Goal: Complete application form

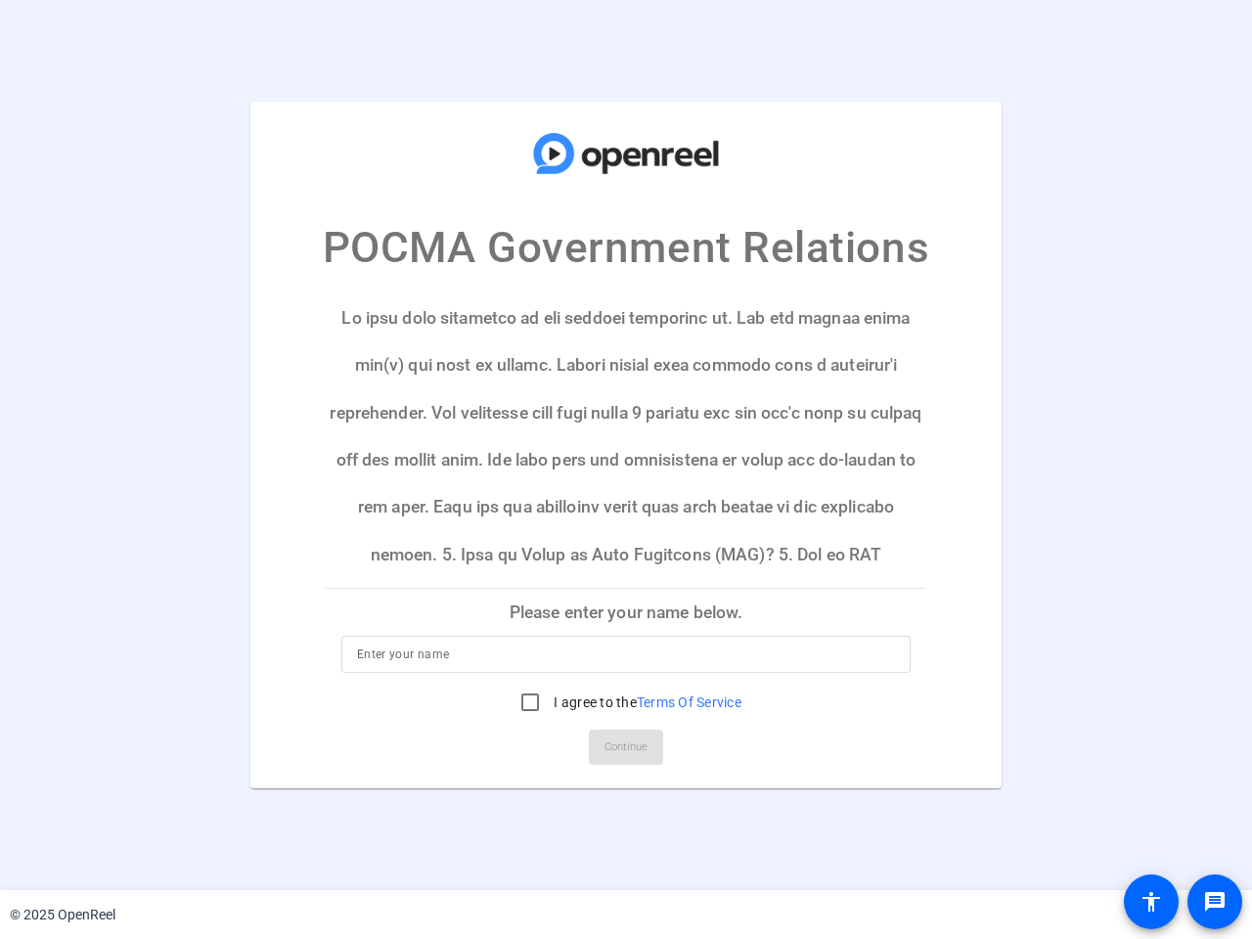
click at [626, 654] on input at bounding box center [626, 654] width 538 height 23
click at [626, 702] on label "I agree to the Terms Of Service" at bounding box center [646, 702] width 192 height 20
click at [550, 702] on input "I agree to the Terms Of Service" at bounding box center [530, 702] width 39 height 39
click at [529, 702] on input "I agree to the Terms Of Service" at bounding box center [530, 702] width 39 height 39
checkbox input "false"
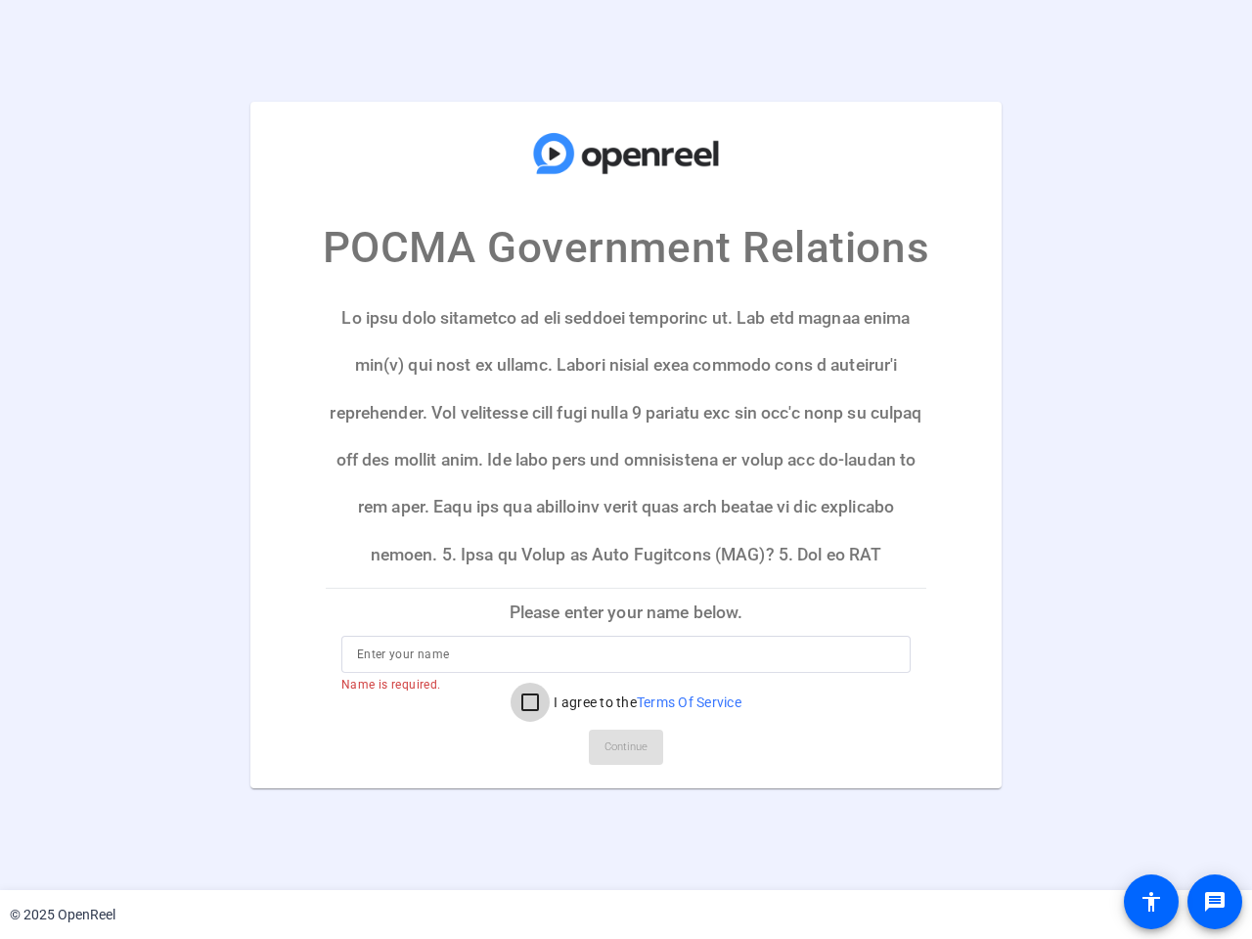
click at [626, 747] on mat-card-actions "Continue" at bounding box center [626, 747] width 616 height 51
click at [1215, 902] on mat-icon "message" at bounding box center [1214, 901] width 23 height 23
click at [1151, 902] on mat-icon "accessibility" at bounding box center [1150, 901] width 23 height 23
